Goal: Navigation & Orientation: Find specific page/section

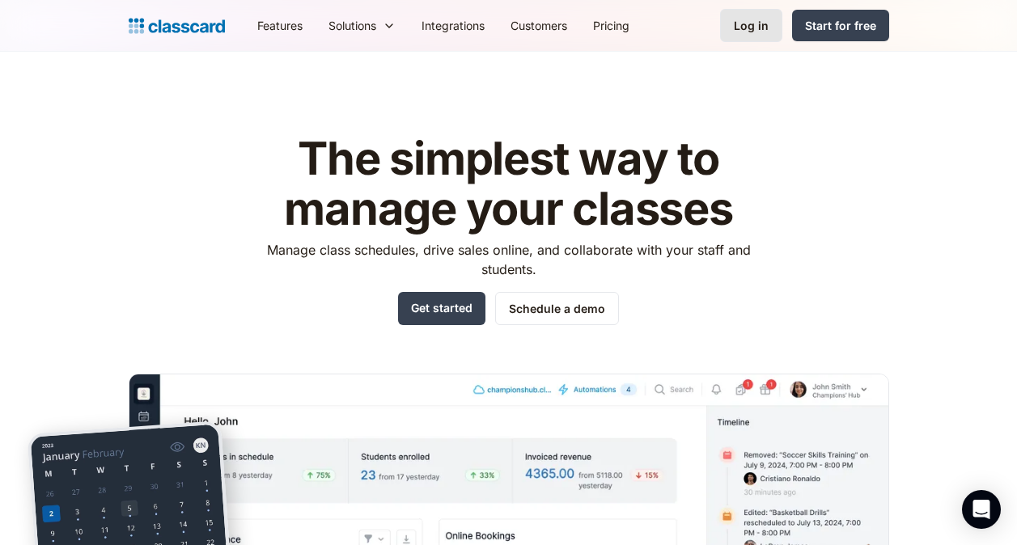
click at [766, 31] on div "Log in" at bounding box center [751, 25] width 35 height 17
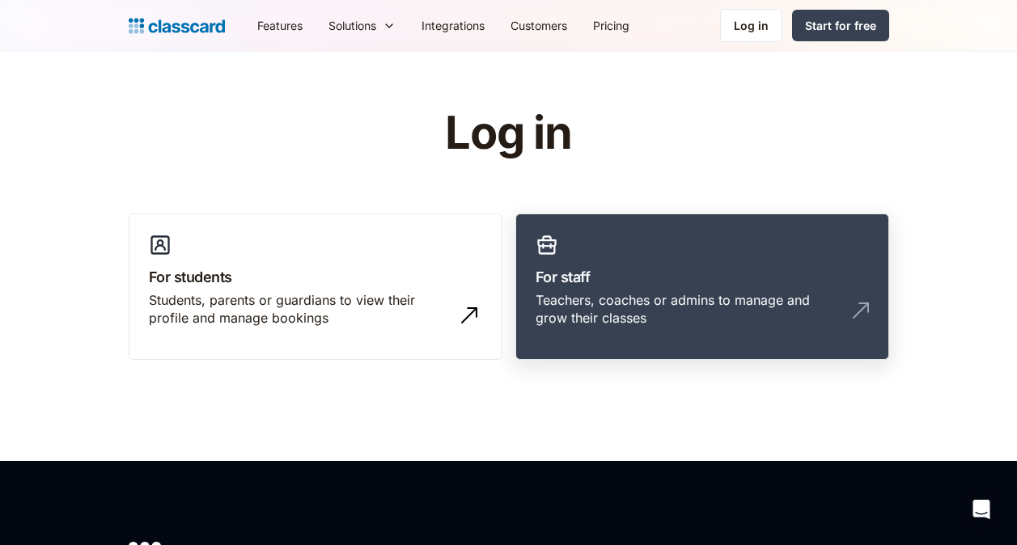
click at [647, 274] on h3 "For staff" at bounding box center [702, 277] width 333 height 22
